Goal: Information Seeking & Learning: Learn about a topic

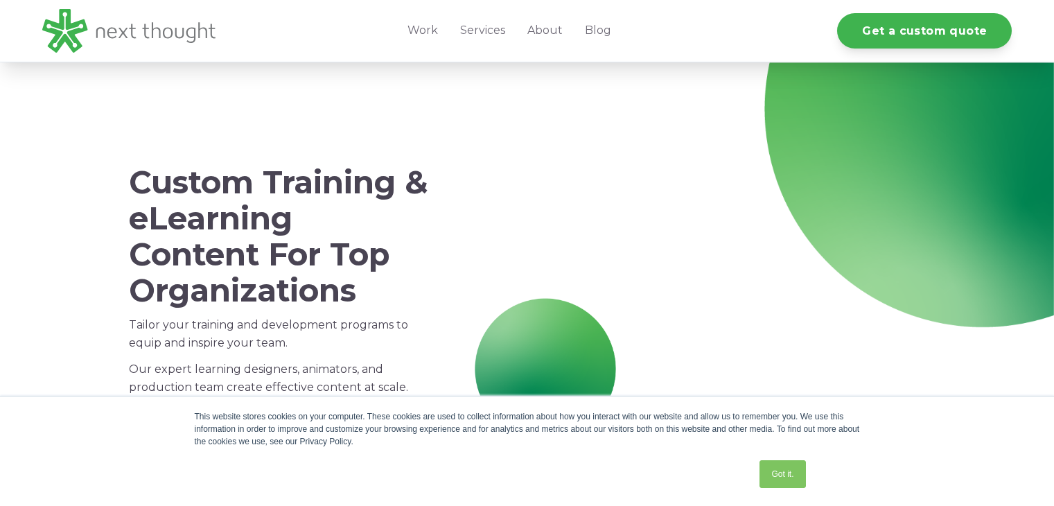
click at [772, 472] on link "Got it." at bounding box center [783, 474] width 46 height 28
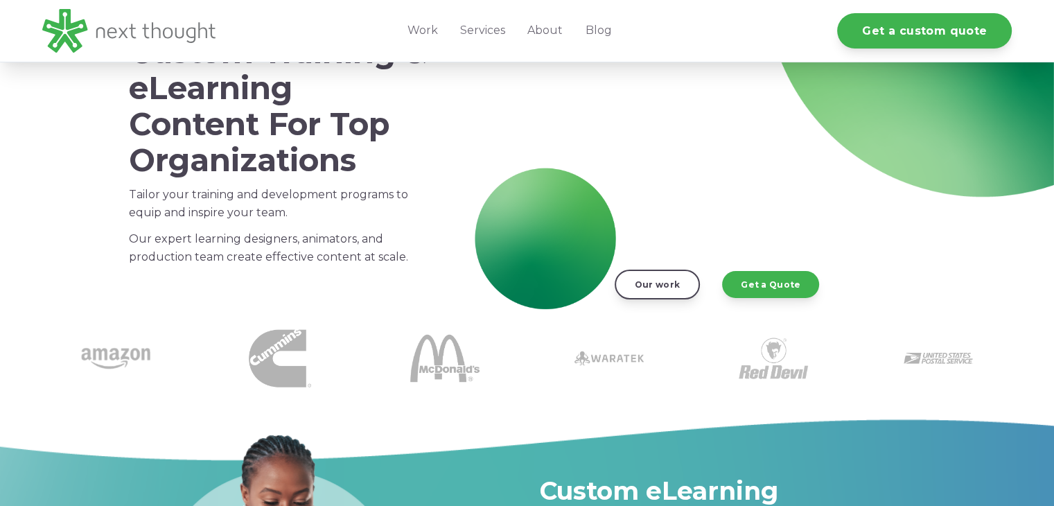
scroll to position [130, 0]
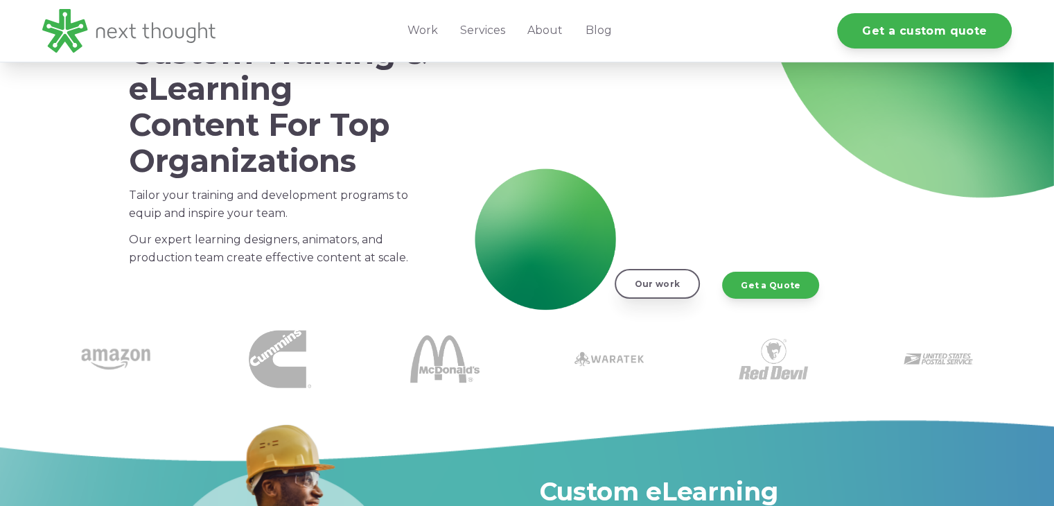
click at [652, 291] on link "Our work" at bounding box center [657, 283] width 85 height 29
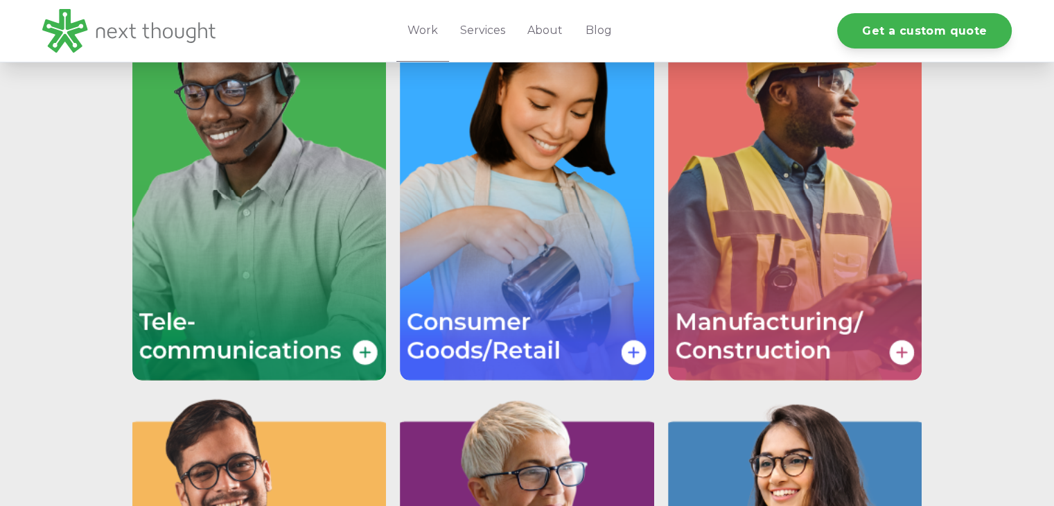
scroll to position [2641, 0]
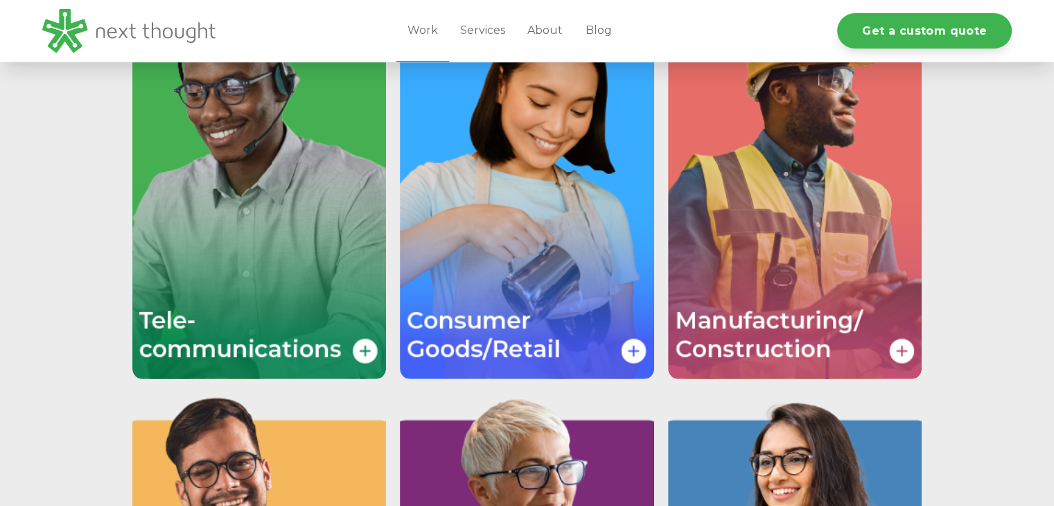
click at [394, 281] on ul "Image grid with {{ image_count }} images." at bounding box center [527, 188] width 804 height 1171
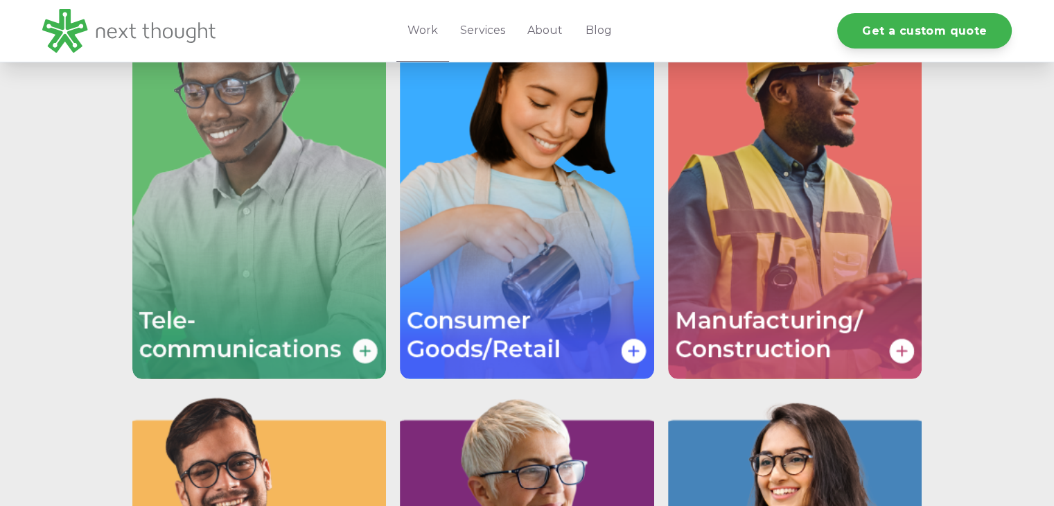
click at [345, 282] on img "Image grid with {{ image_count }} images." at bounding box center [259, 188] width 254 height 381
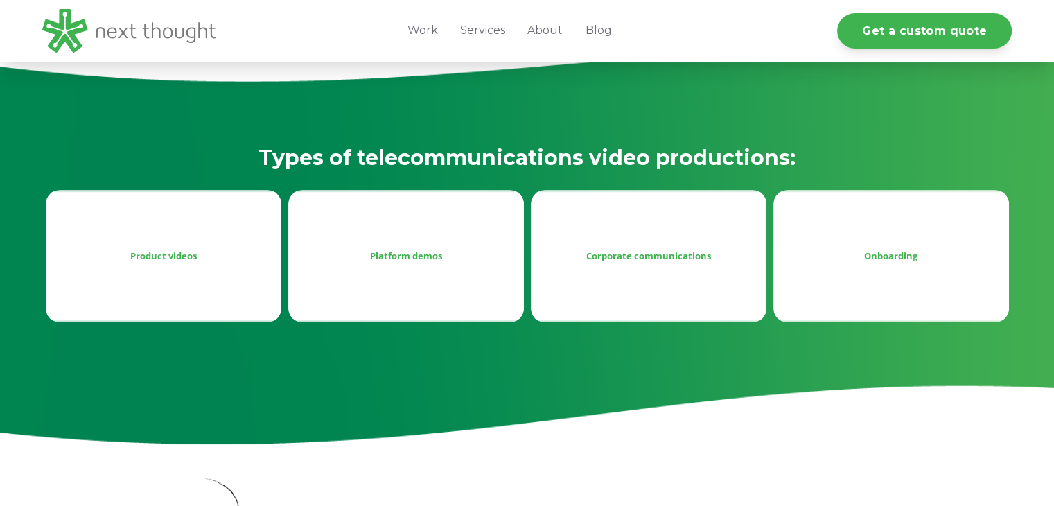
scroll to position [523, 0]
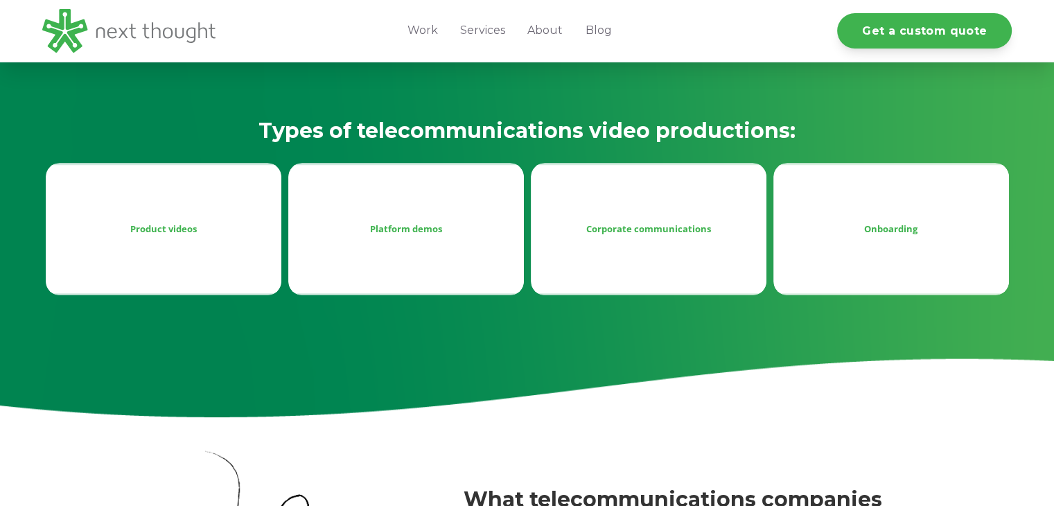
click at [385, 236] on div "Platform demos" at bounding box center [405, 228] width 213 height 17
click at [382, 227] on div "Platform demos" at bounding box center [405, 228] width 213 height 17
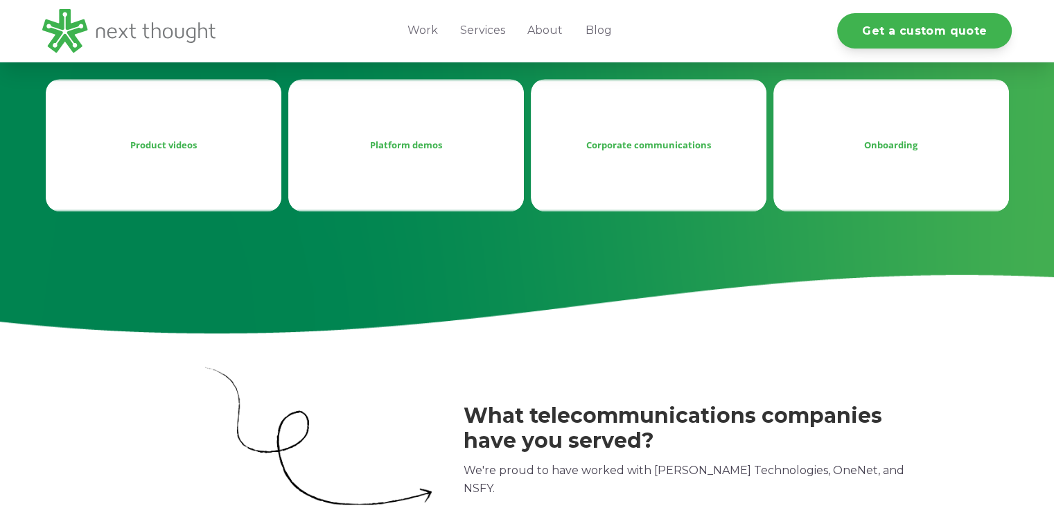
scroll to position [607, 0]
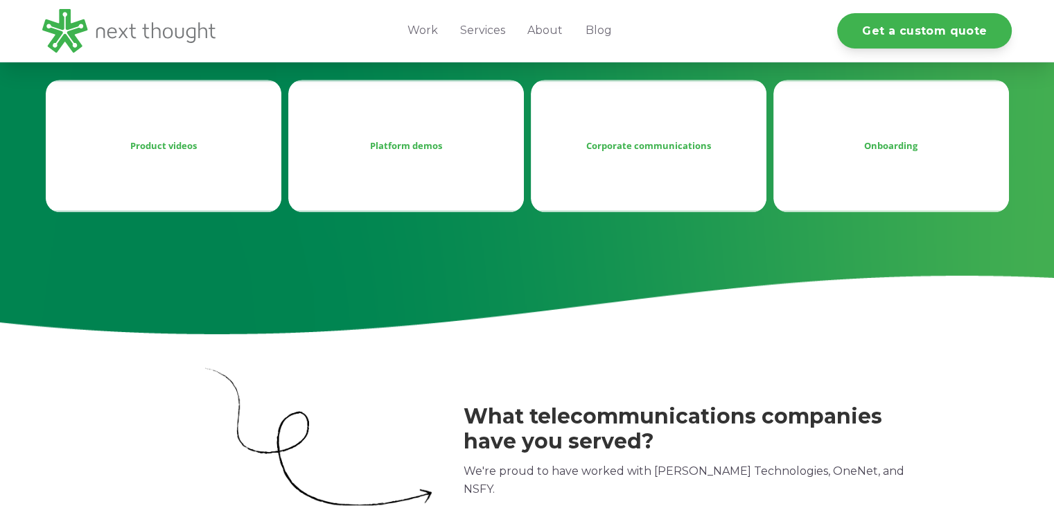
click at [401, 166] on div "Platform demos" at bounding box center [406, 146] width 236 height 132
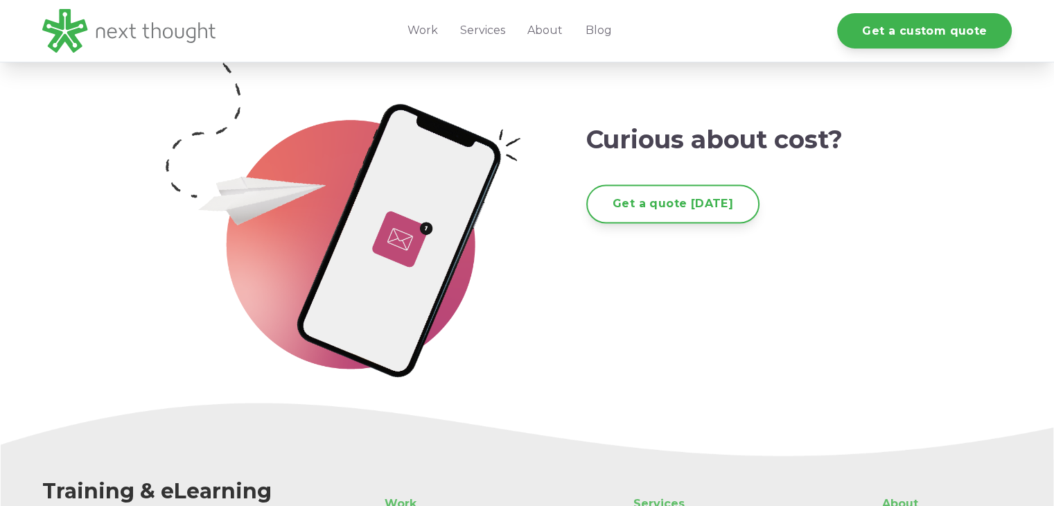
scroll to position [2463, 0]
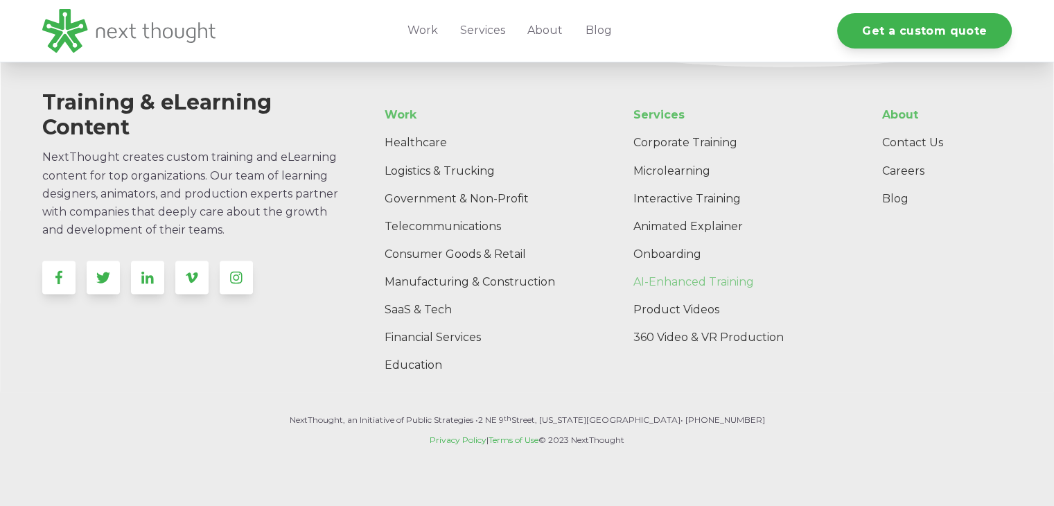
click at [646, 281] on link "AI-Enhanced Training" at bounding box center [734, 282] width 224 height 28
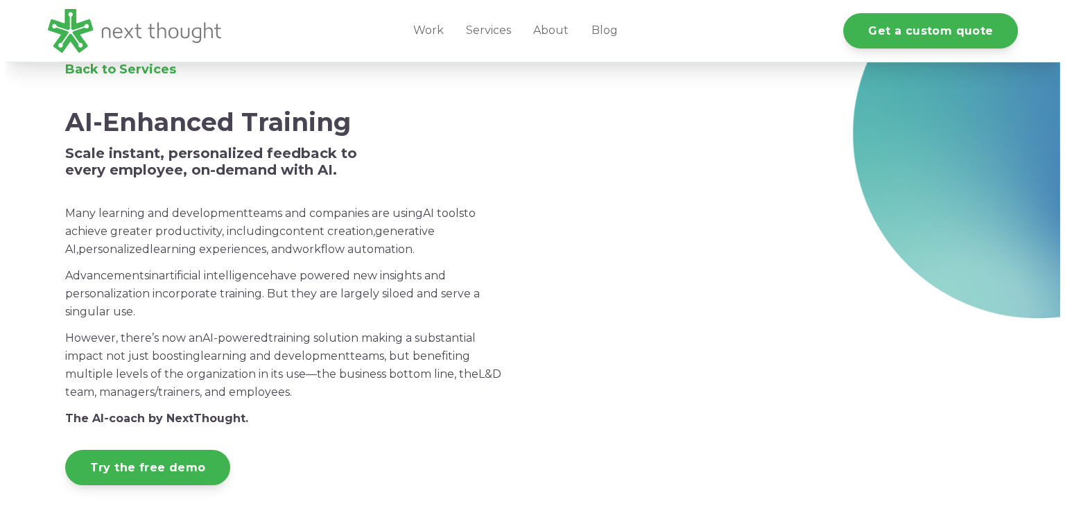
scroll to position [24, 0]
